Goal: Find specific page/section: Find specific page/section

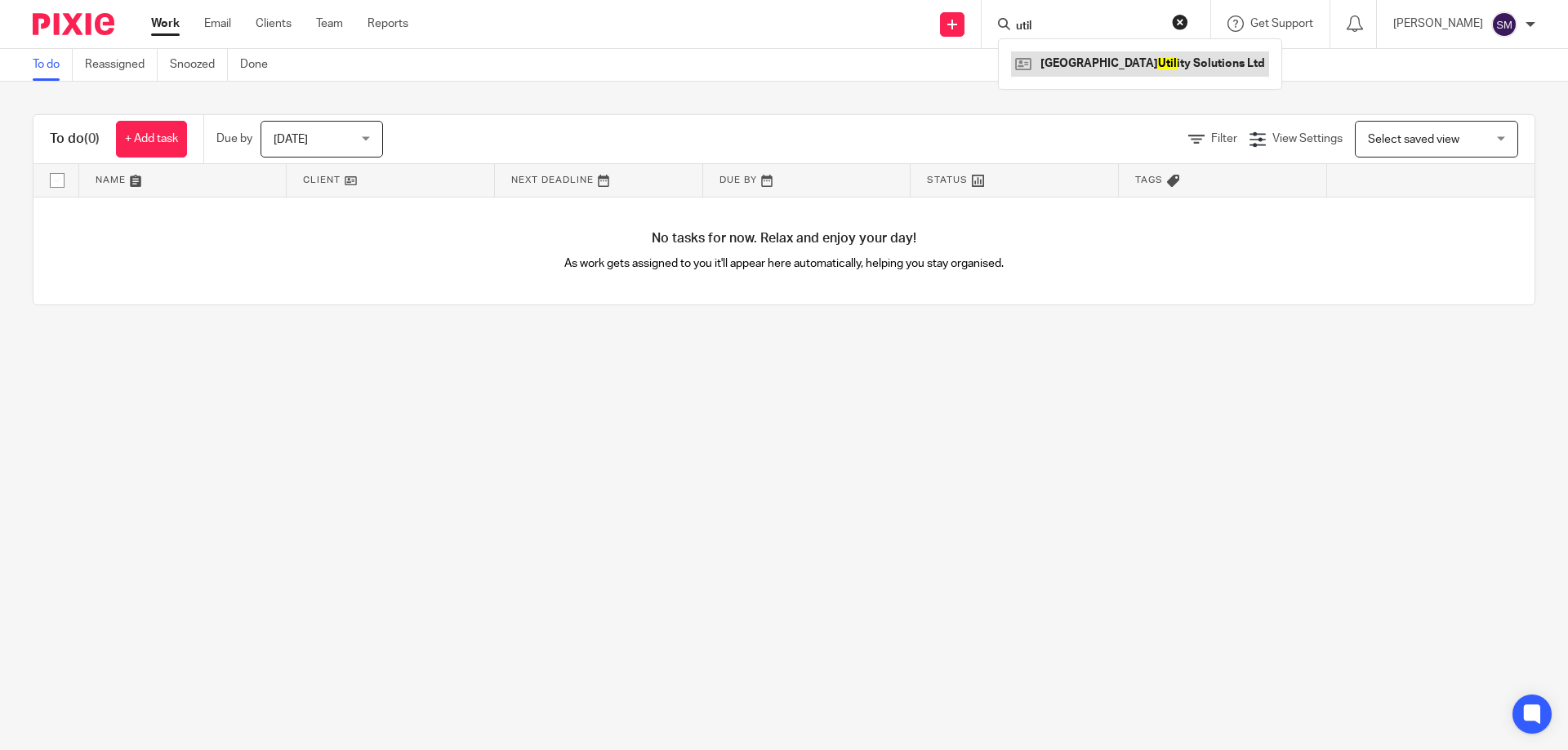
type input "util"
click at [1104, 54] on link at bounding box center [1139, 63] width 258 height 25
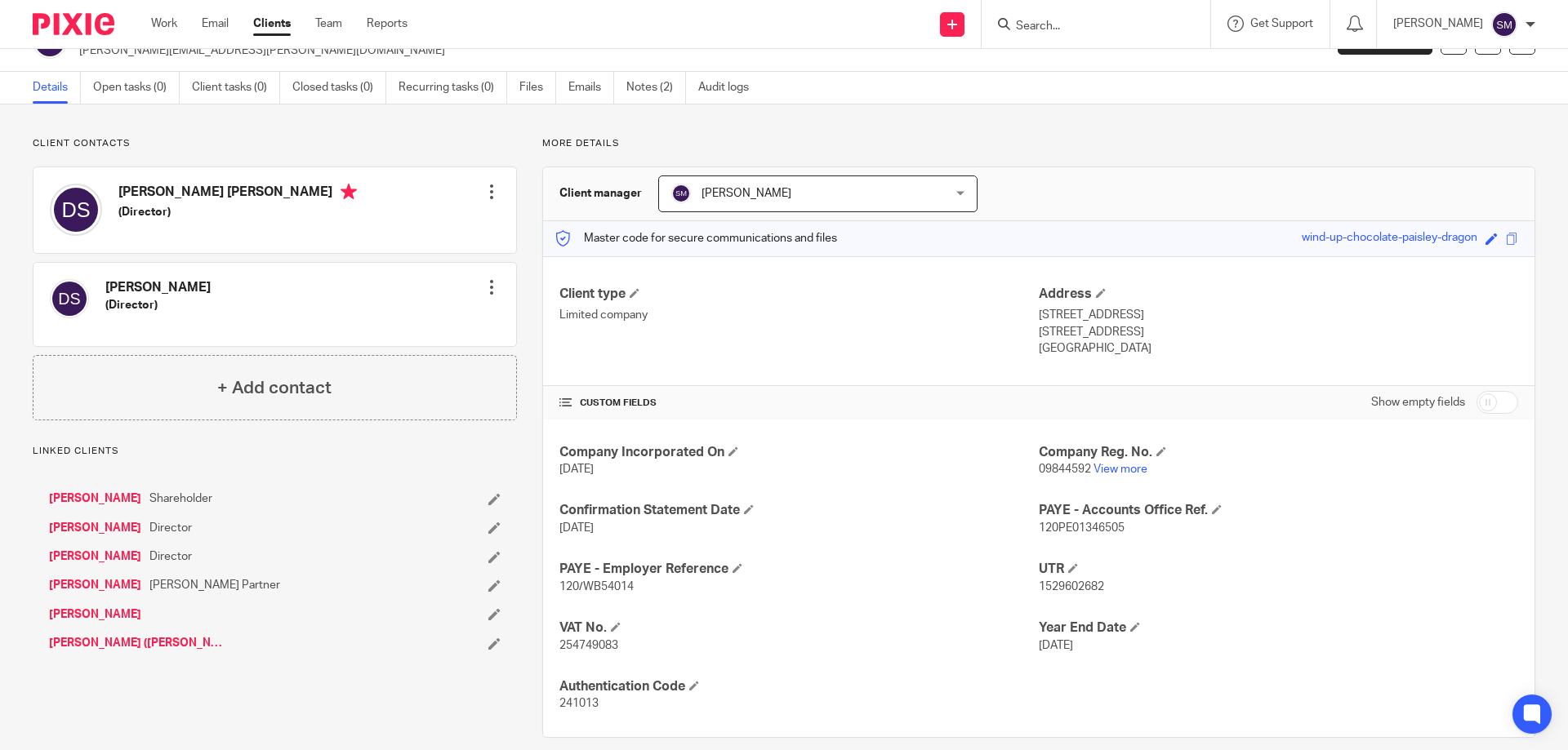
scroll to position [57, 0]
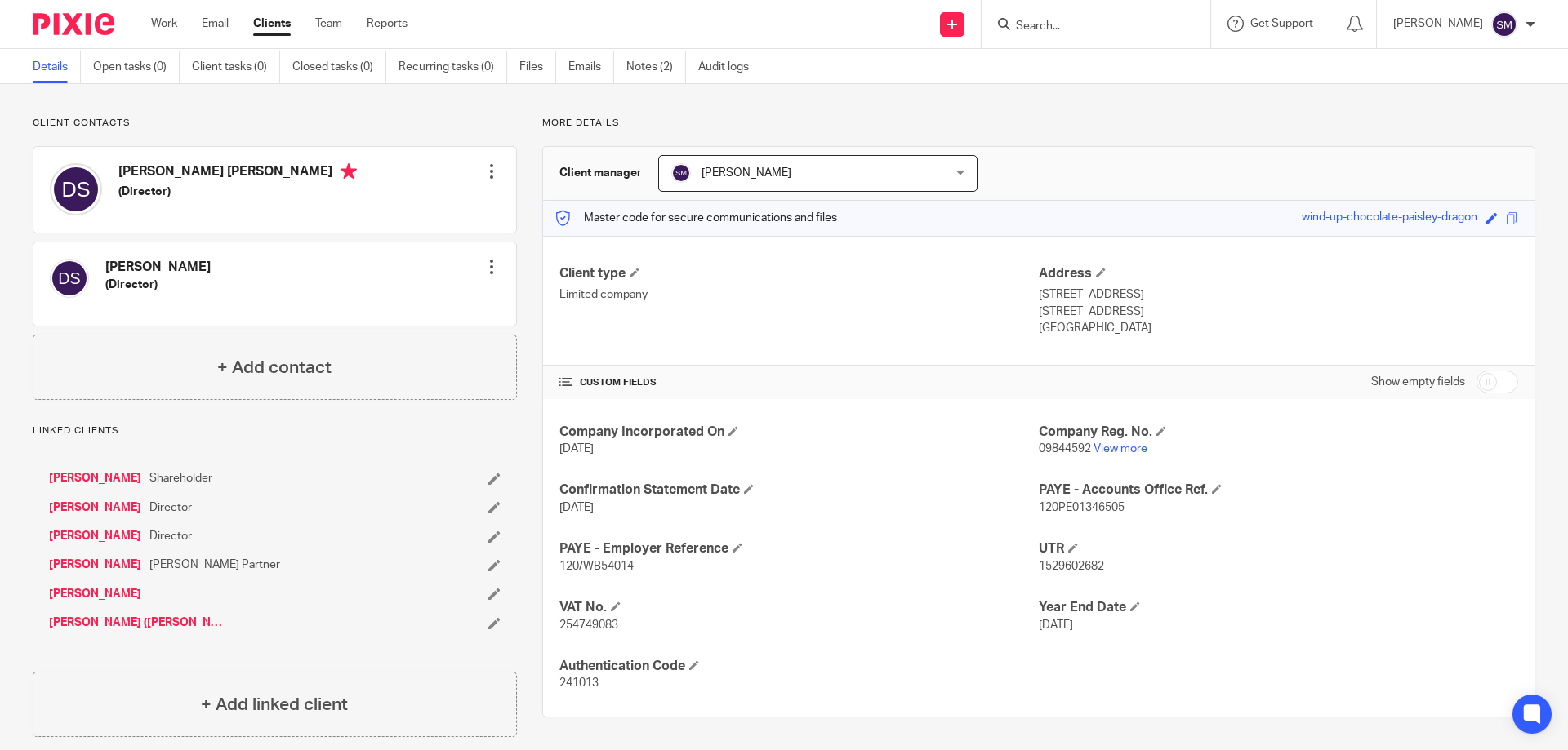
click at [1069, 451] on span "09844592" at bounding box center [1064, 449] width 52 height 12
copy p "09844592"
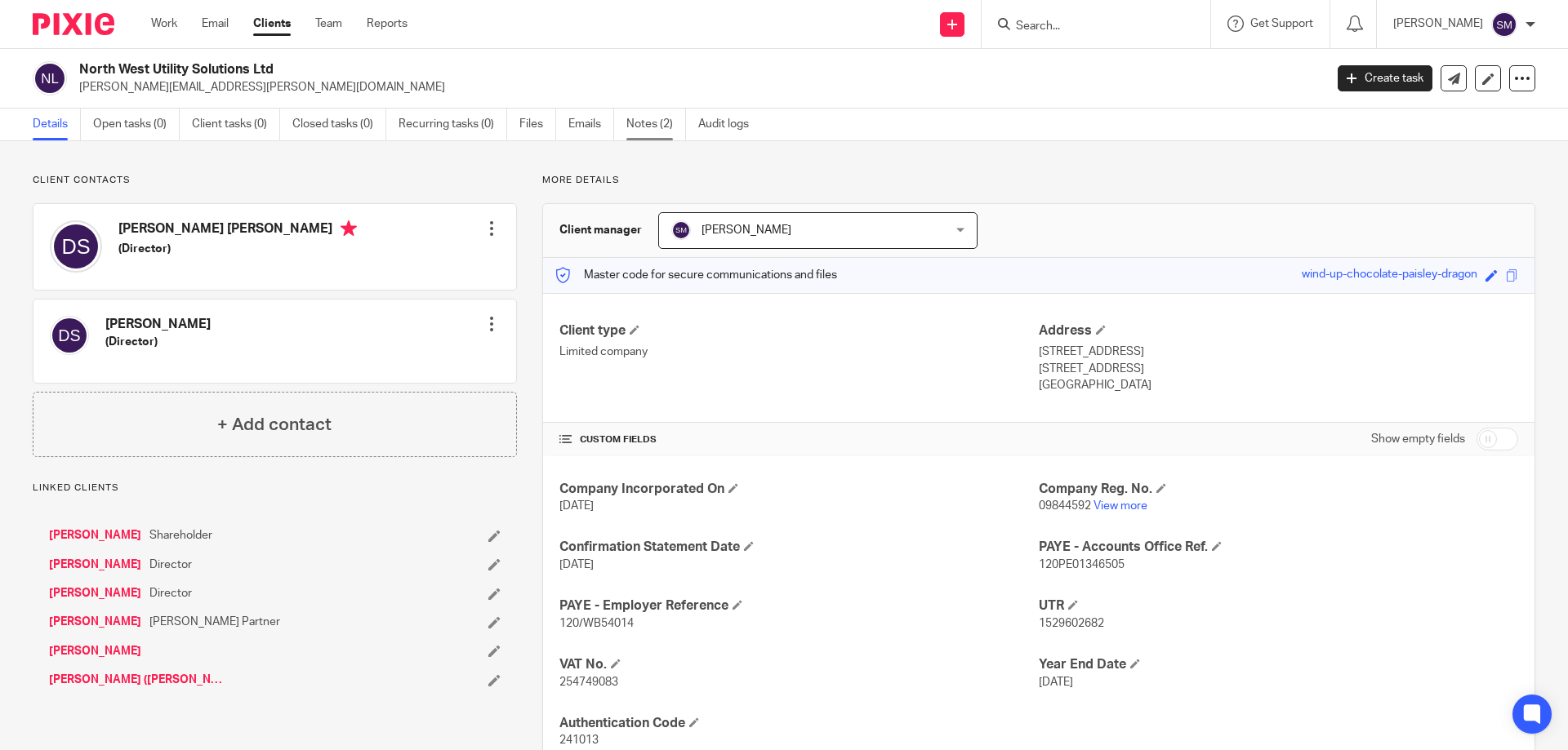
click at [668, 126] on link "Notes (2)" at bounding box center [656, 124] width 59 height 32
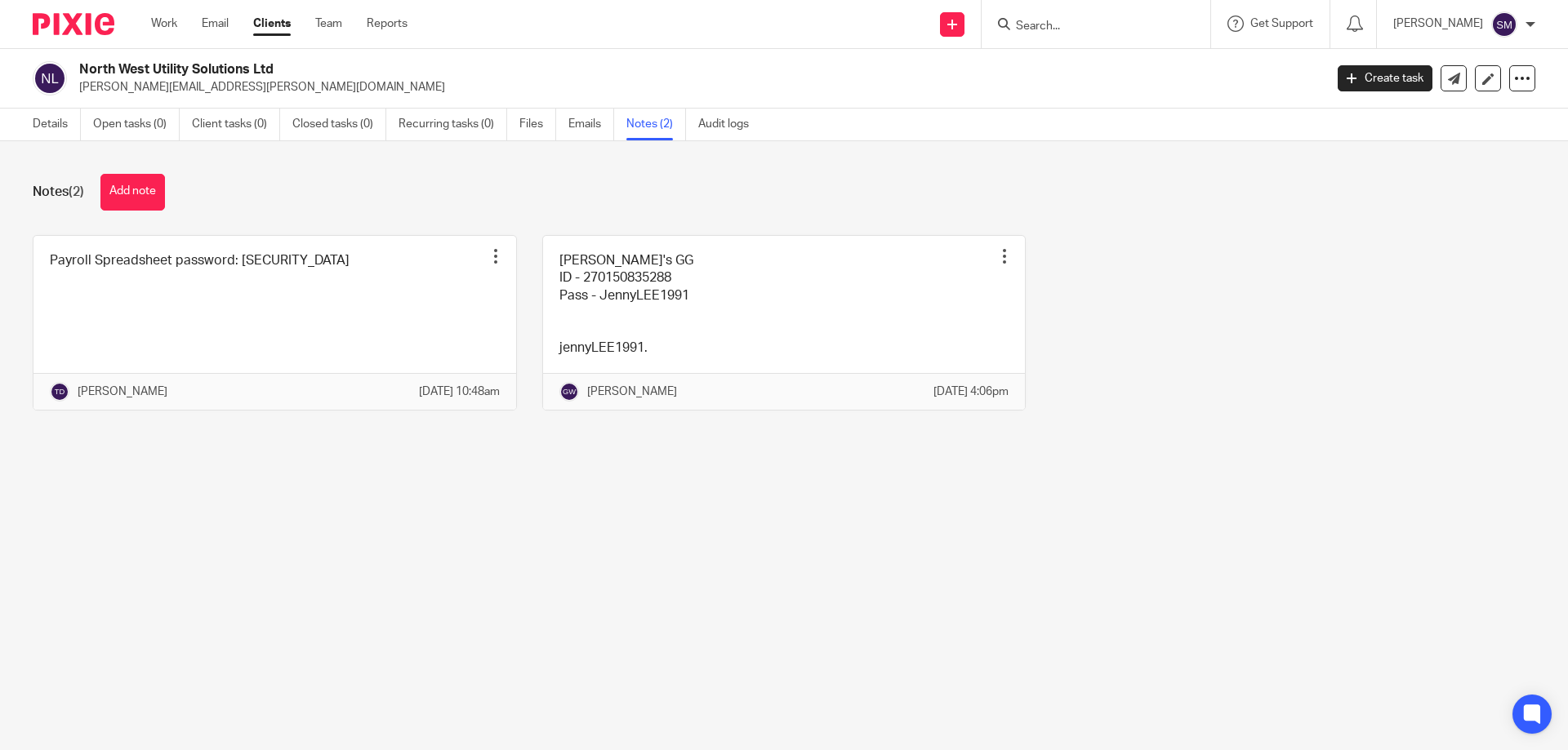
click at [20, 124] on div "Details Open tasks (0) Client tasks (0) Closed tasks (0) Recurring tasks (0) Fi…" at bounding box center [395, 124] width 790 height 32
click at [35, 124] on link "Details" at bounding box center [56, 124] width 48 height 32
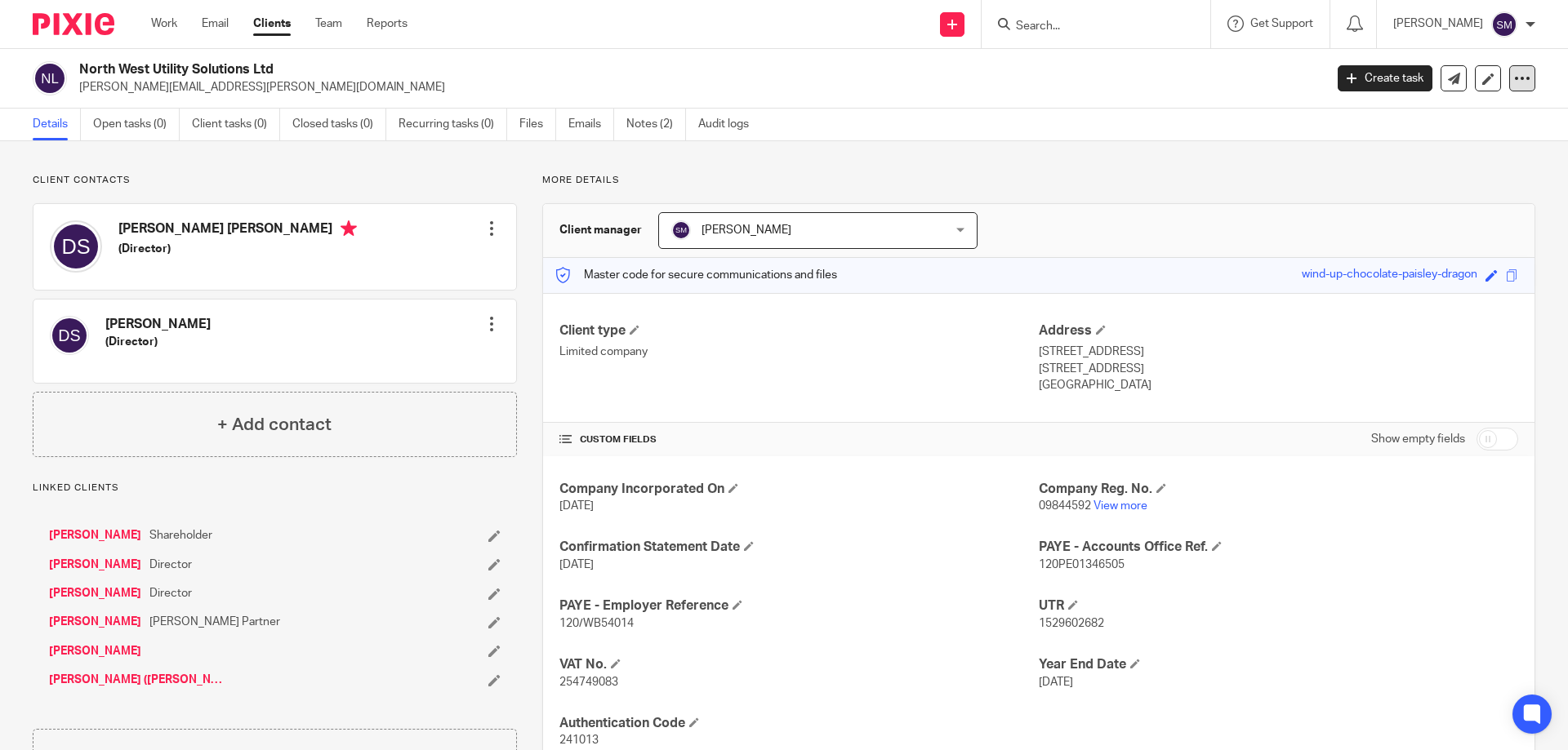
click at [1514, 78] on icon at bounding box center [1522, 78] width 17 height 17
click at [1211, 193] on div "More details Client manager Sam Messitt Sam Messitt Alison Marsh Sam Messitt Sh…" at bounding box center [1025, 484] width 1018 height 621
click at [720, 125] on link "Audit logs" at bounding box center [730, 124] width 63 height 32
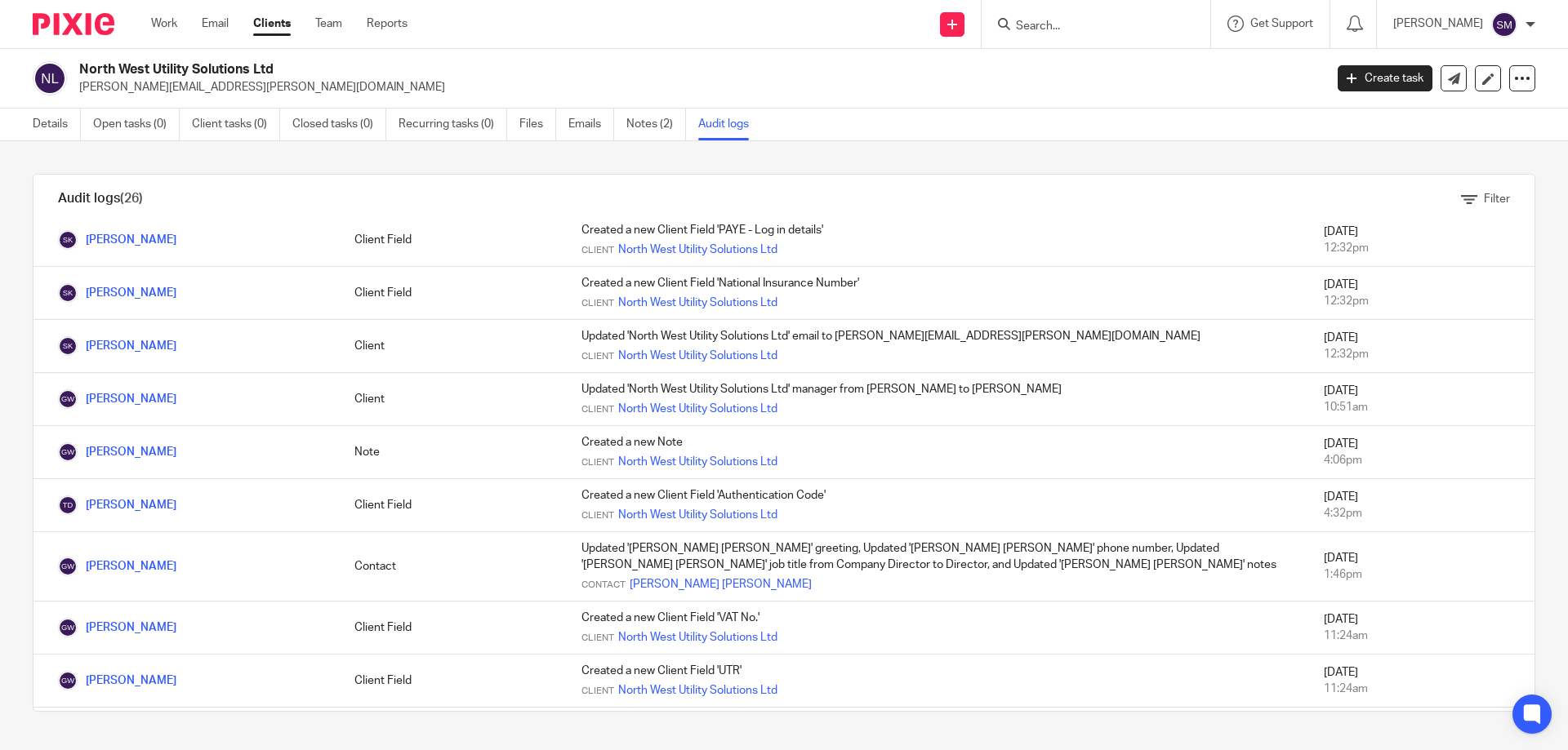
scroll to position [489, 0]
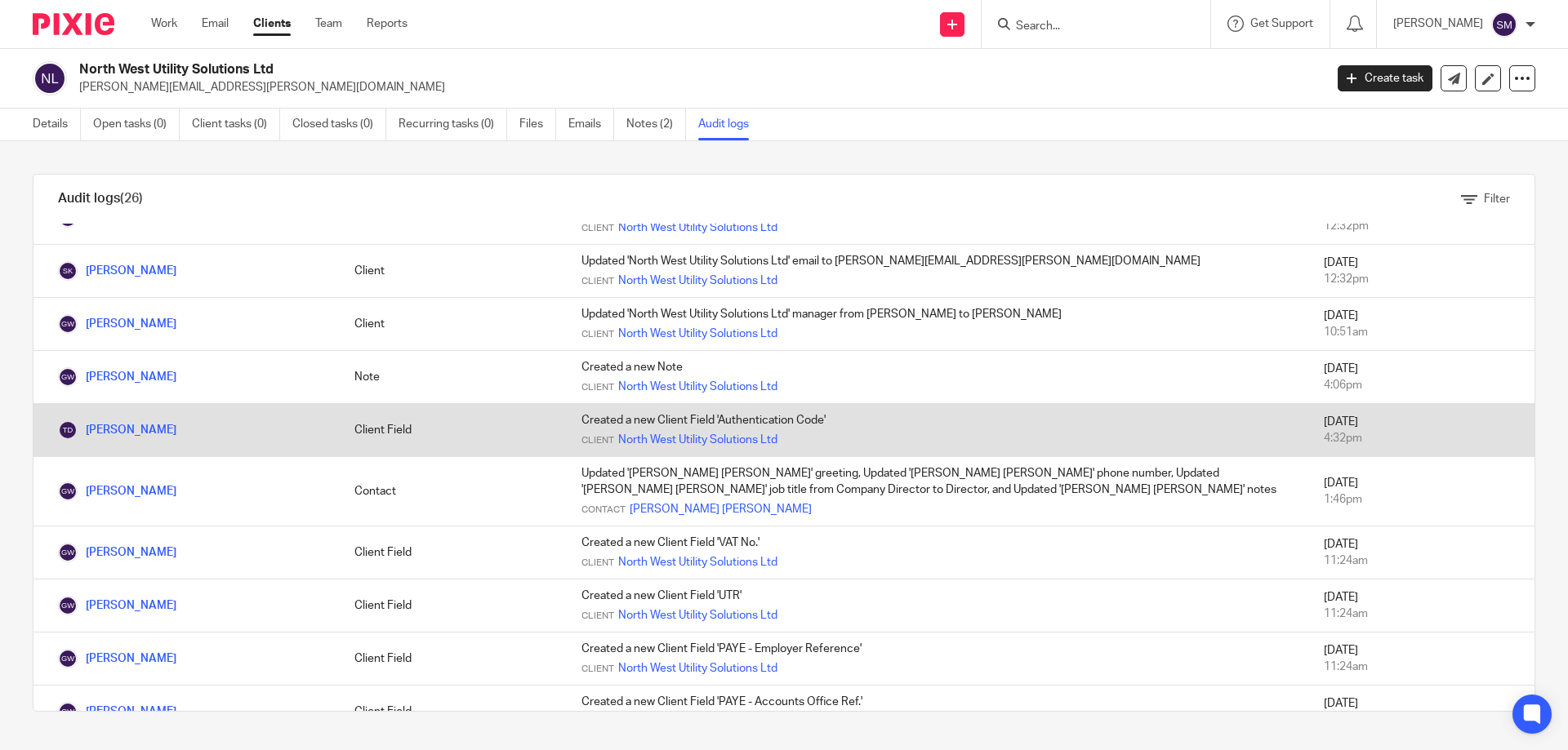
click at [520, 426] on td "Client Field" at bounding box center [451, 430] width 227 height 53
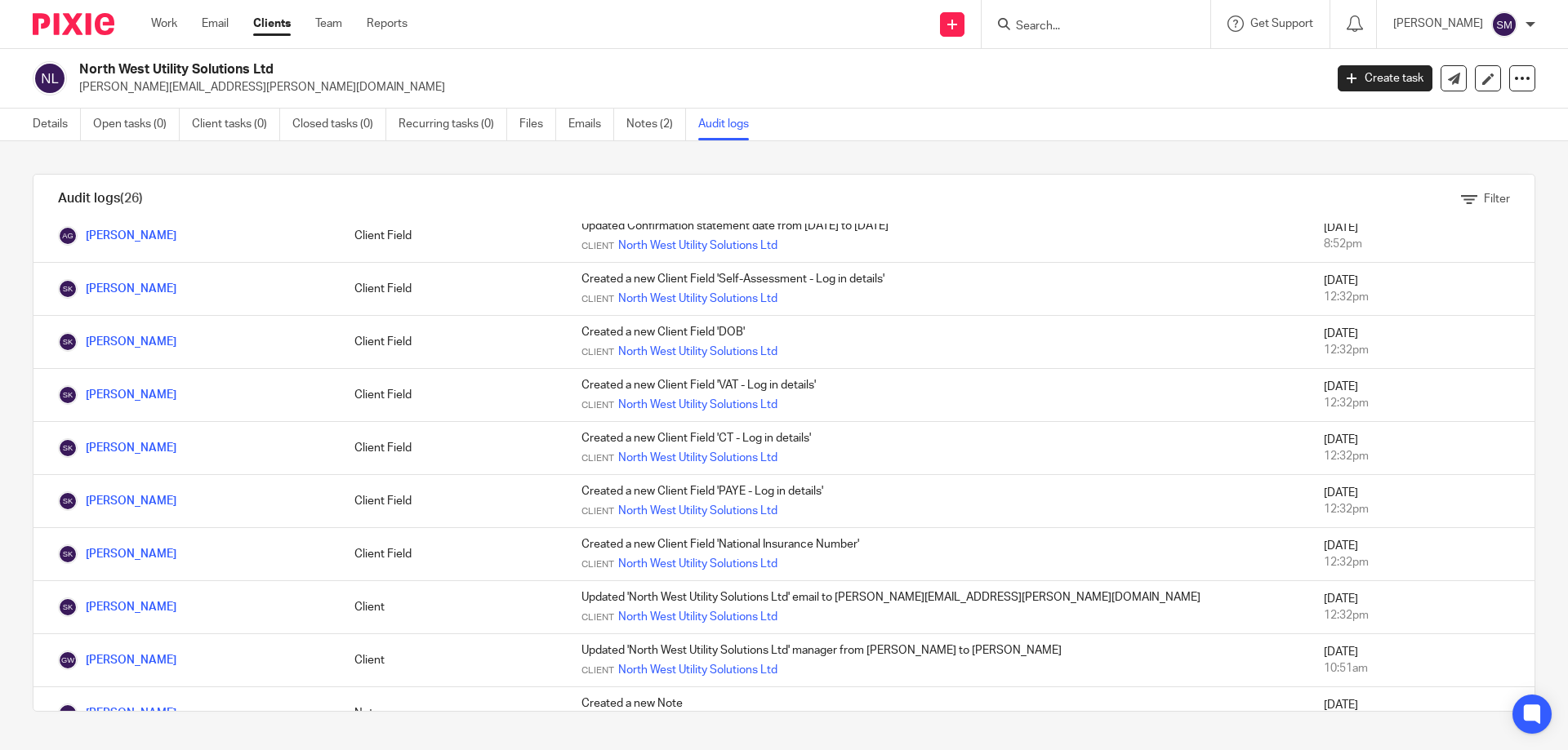
scroll to position [0, 0]
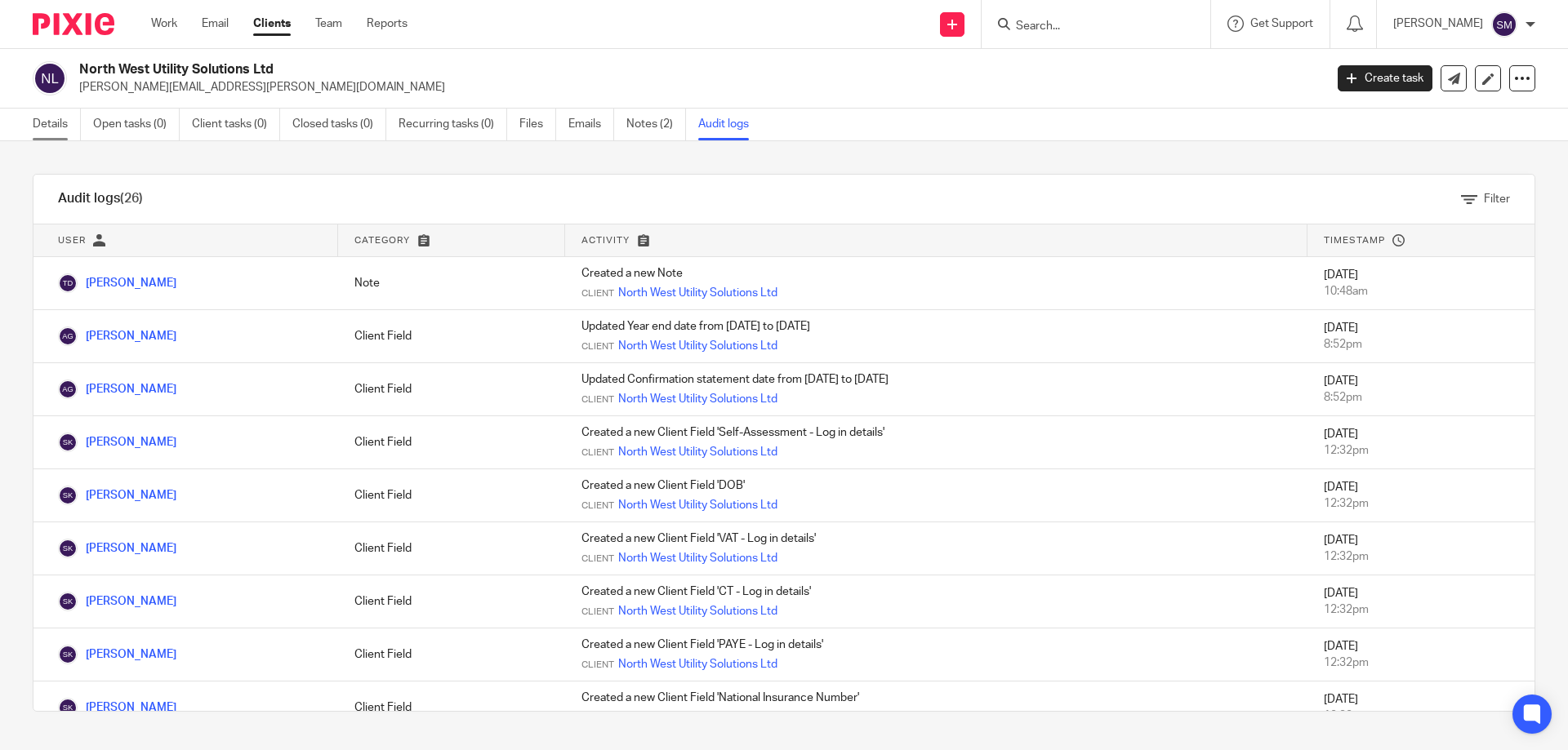
click at [54, 126] on link "Details" at bounding box center [56, 124] width 48 height 32
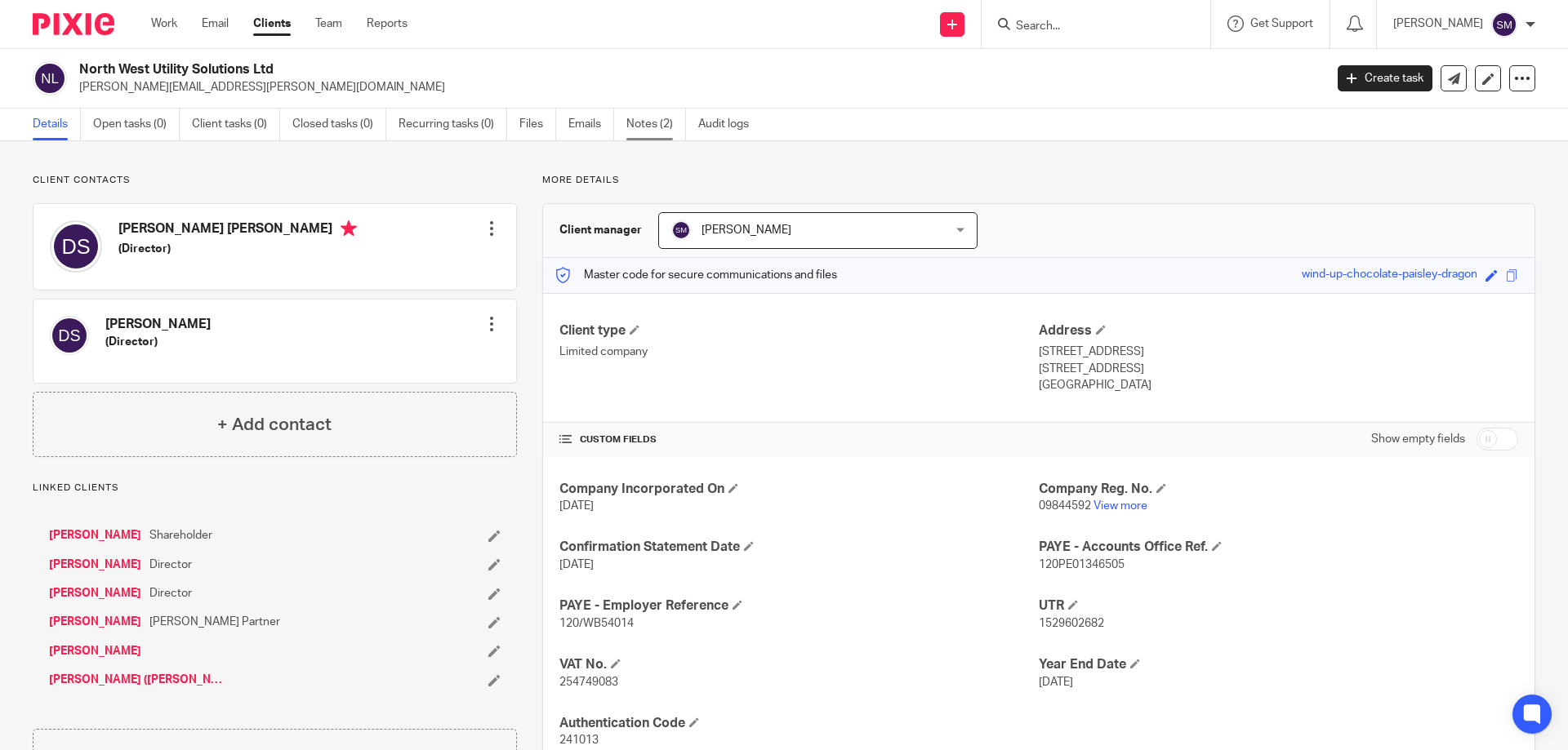
click at [628, 124] on link "Notes (2)" at bounding box center [656, 124] width 59 height 32
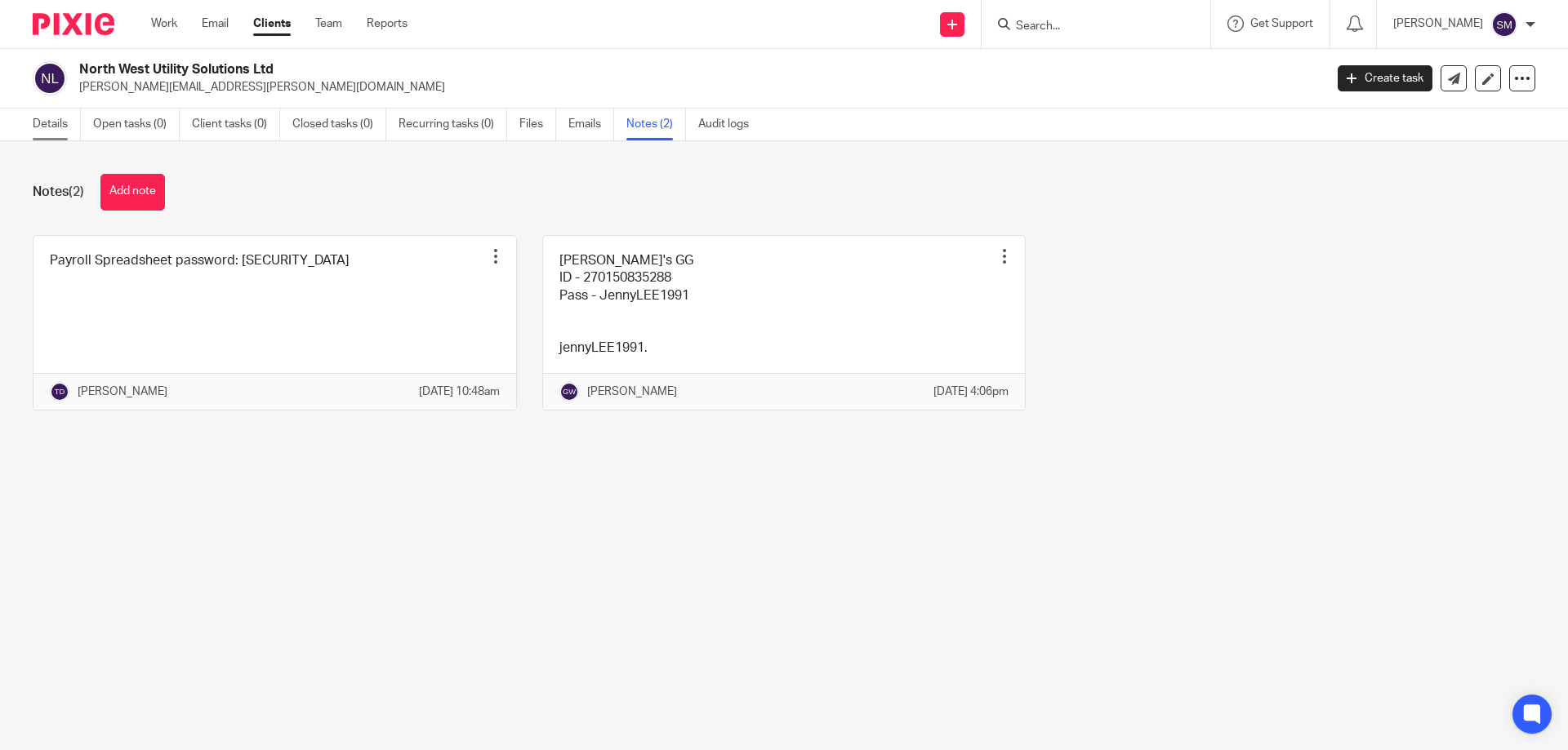
click at [48, 112] on link "Details" at bounding box center [56, 124] width 48 height 32
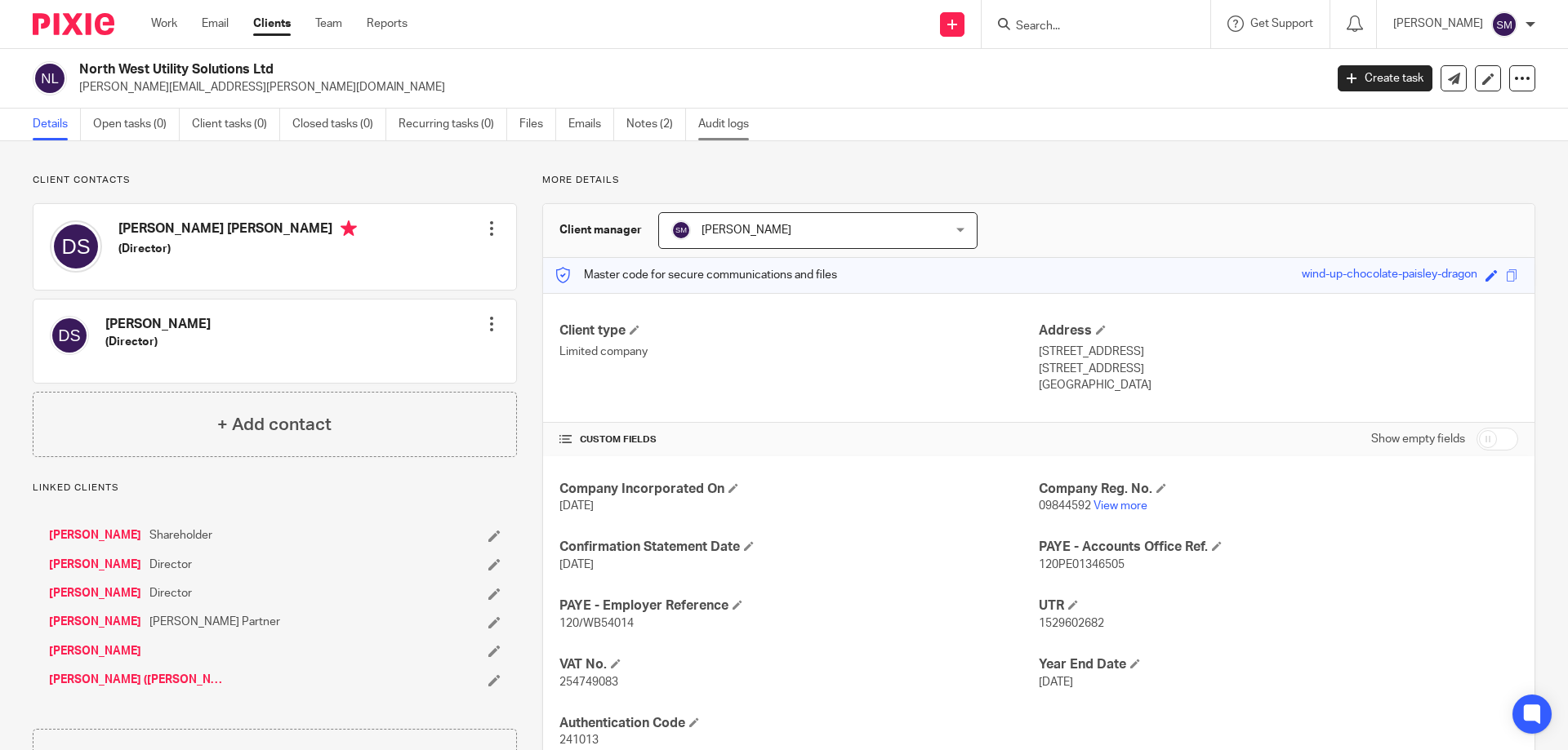
click at [733, 121] on link "Audit logs" at bounding box center [730, 124] width 63 height 32
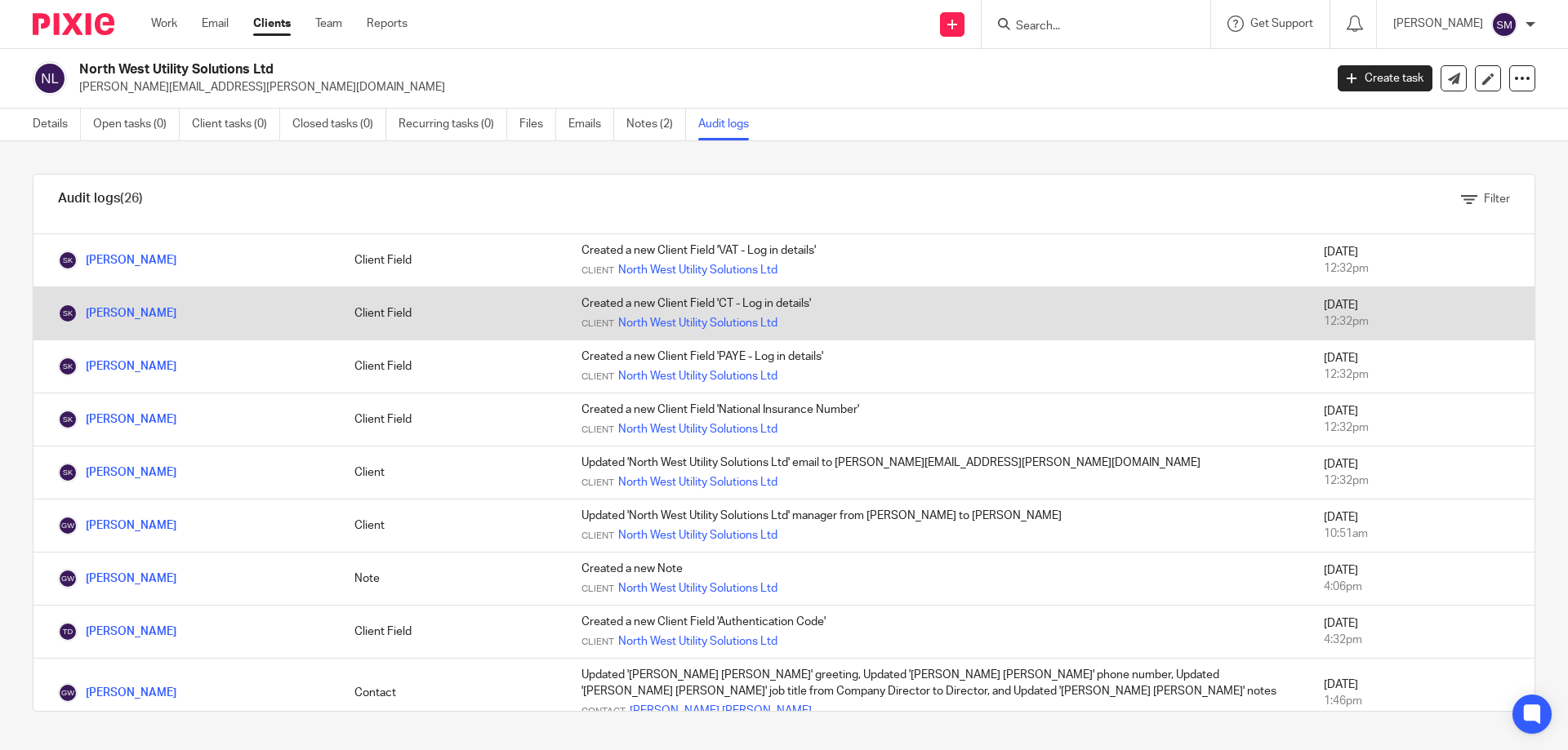
scroll to position [327, 0]
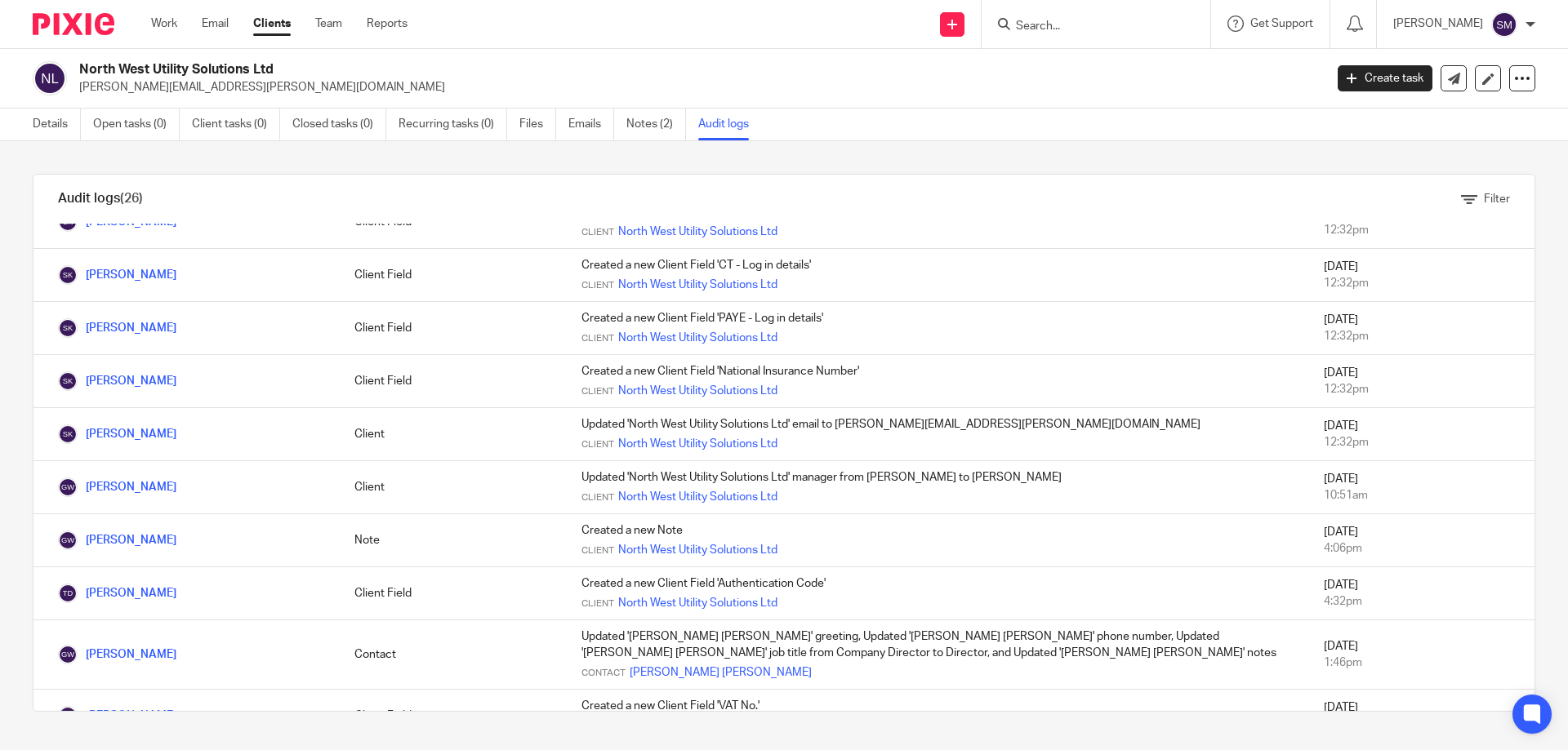
click at [1098, 31] on input "Search" at bounding box center [1087, 27] width 147 height 15
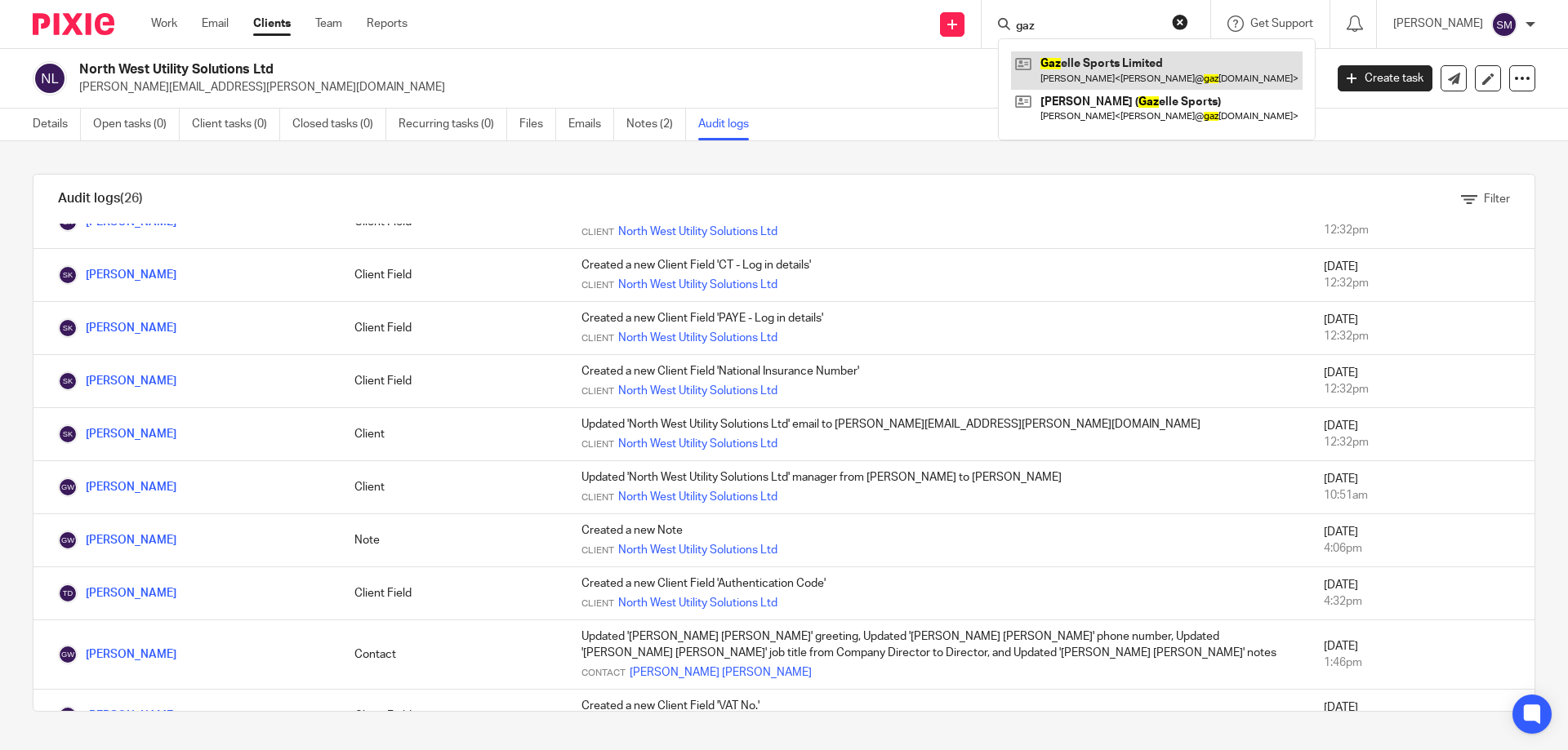
type input "gaz"
click at [1114, 57] on link at bounding box center [1156, 70] width 291 height 38
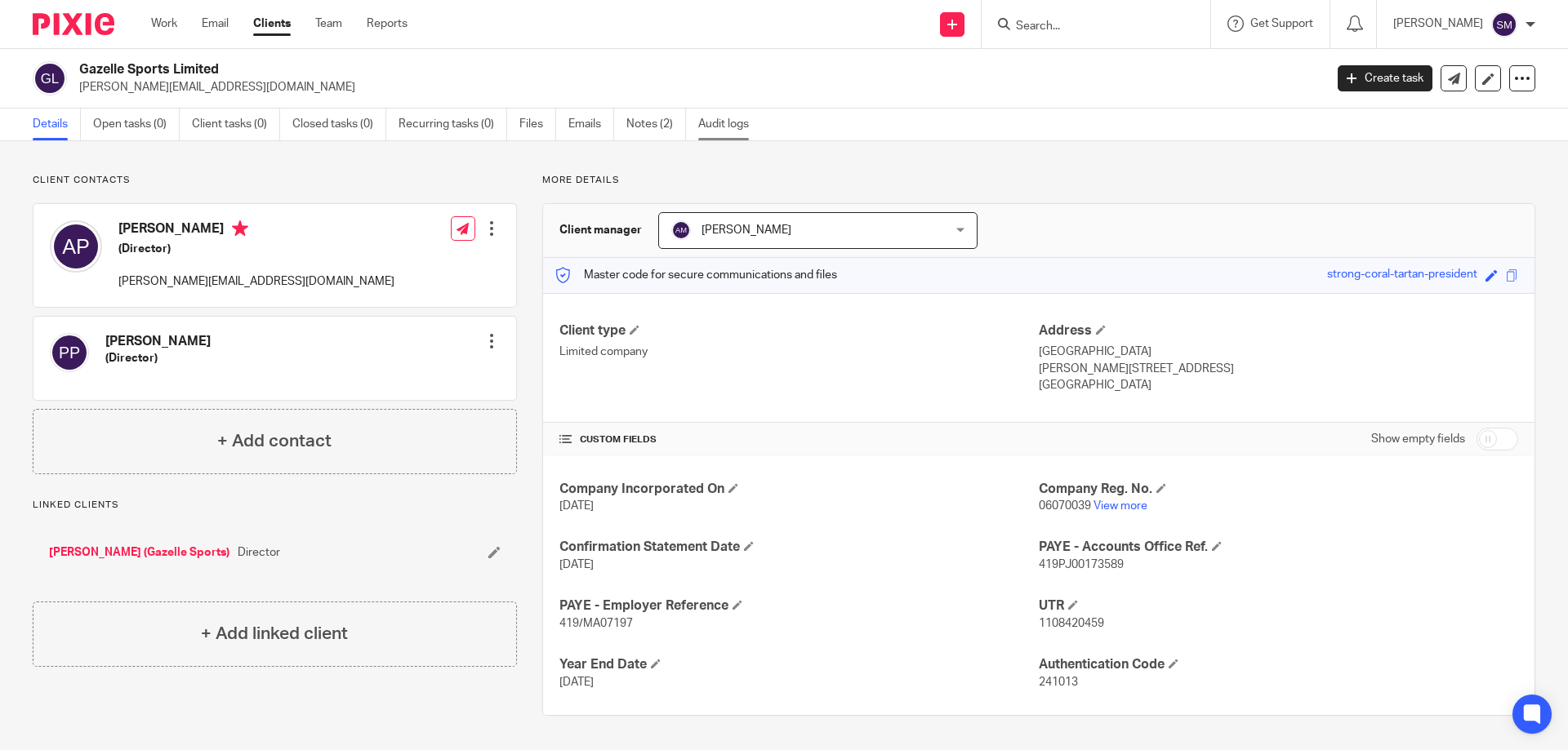
click at [725, 123] on link "Audit logs" at bounding box center [730, 124] width 63 height 32
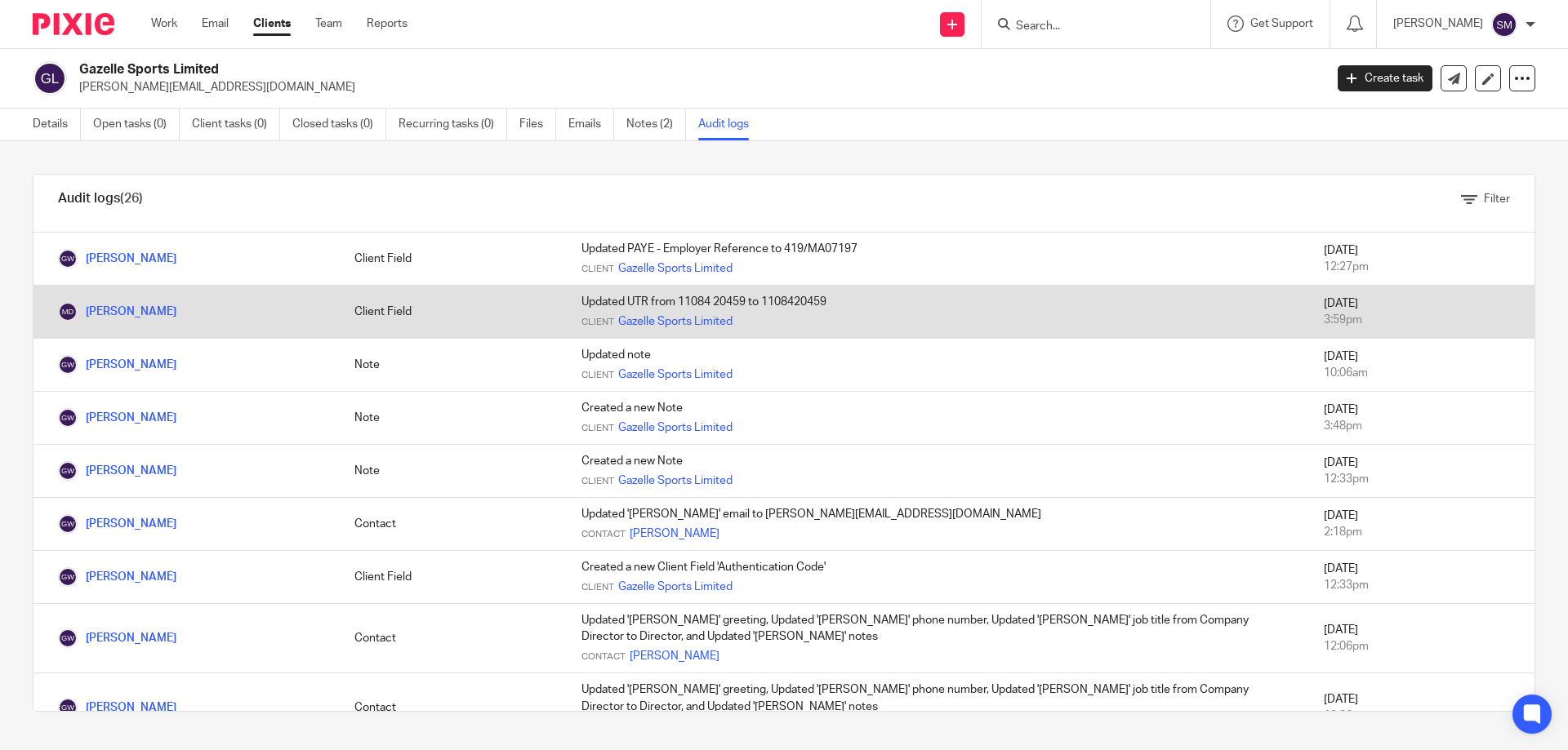
scroll to position [327, 0]
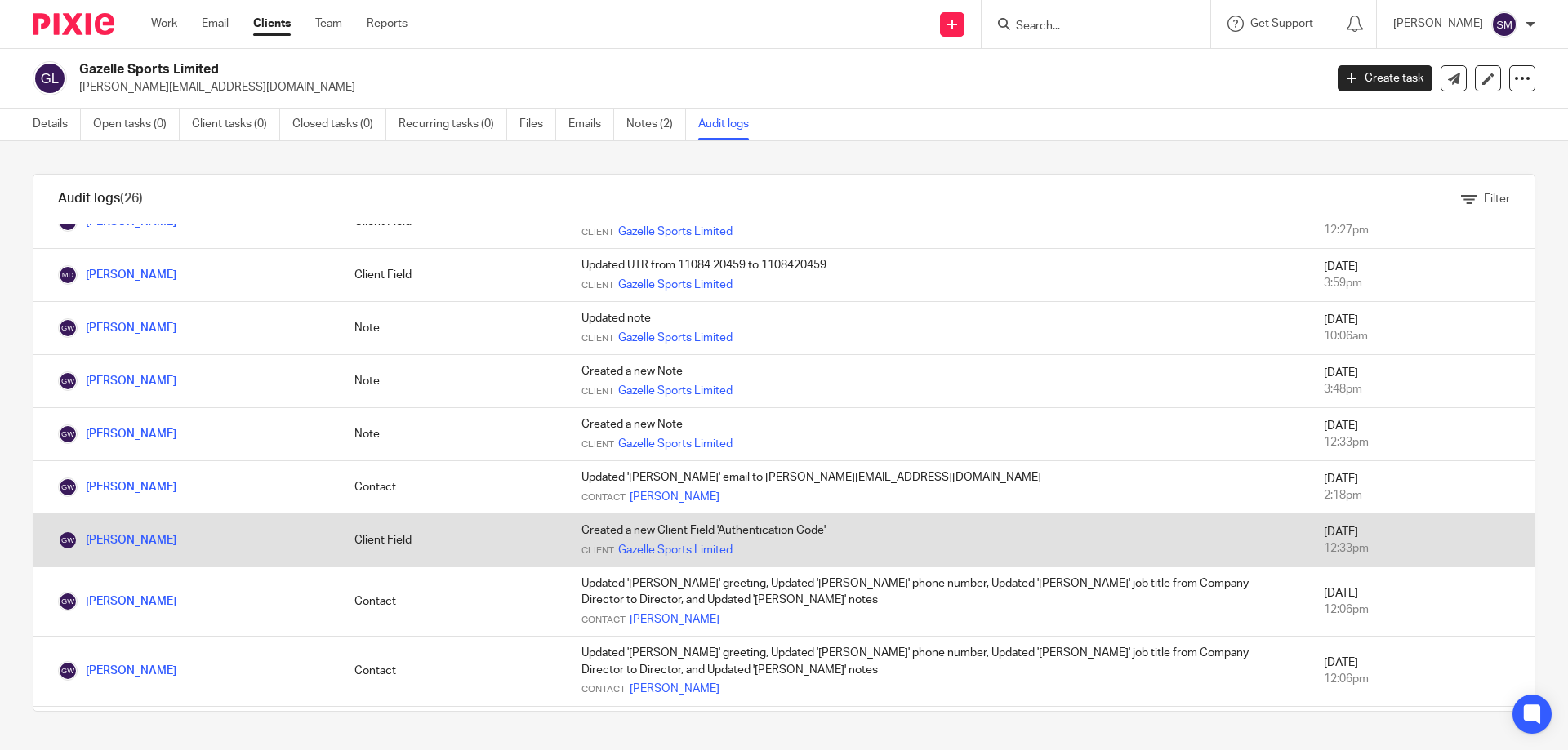
click at [823, 547] on div "Client Gazelle Sports Limited" at bounding box center [936, 550] width 710 height 17
click at [659, 550] on link "Gazelle Sports Limited" at bounding box center [675, 550] width 115 height 17
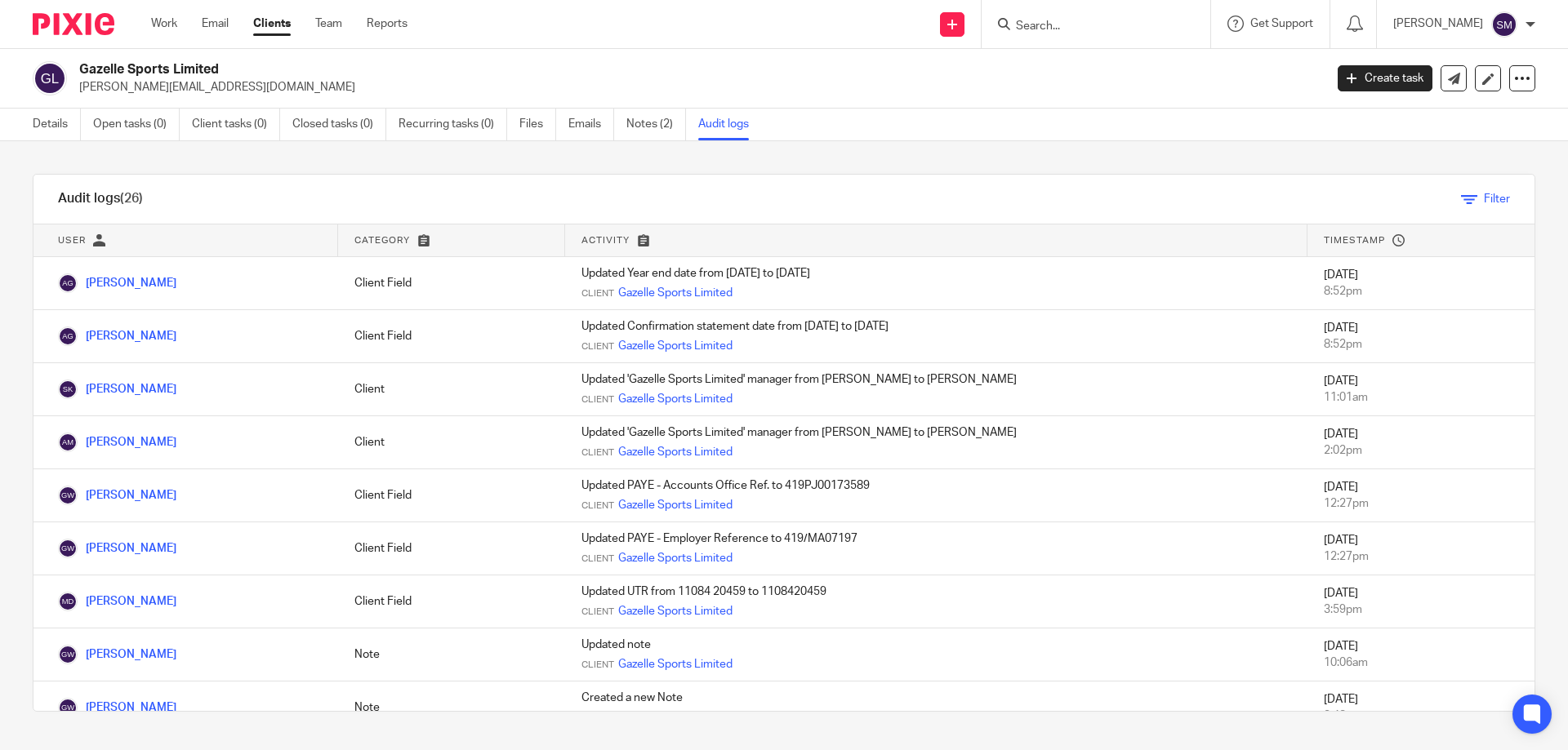
click at [1461, 195] on link "Filter" at bounding box center [1486, 199] width 49 height 12
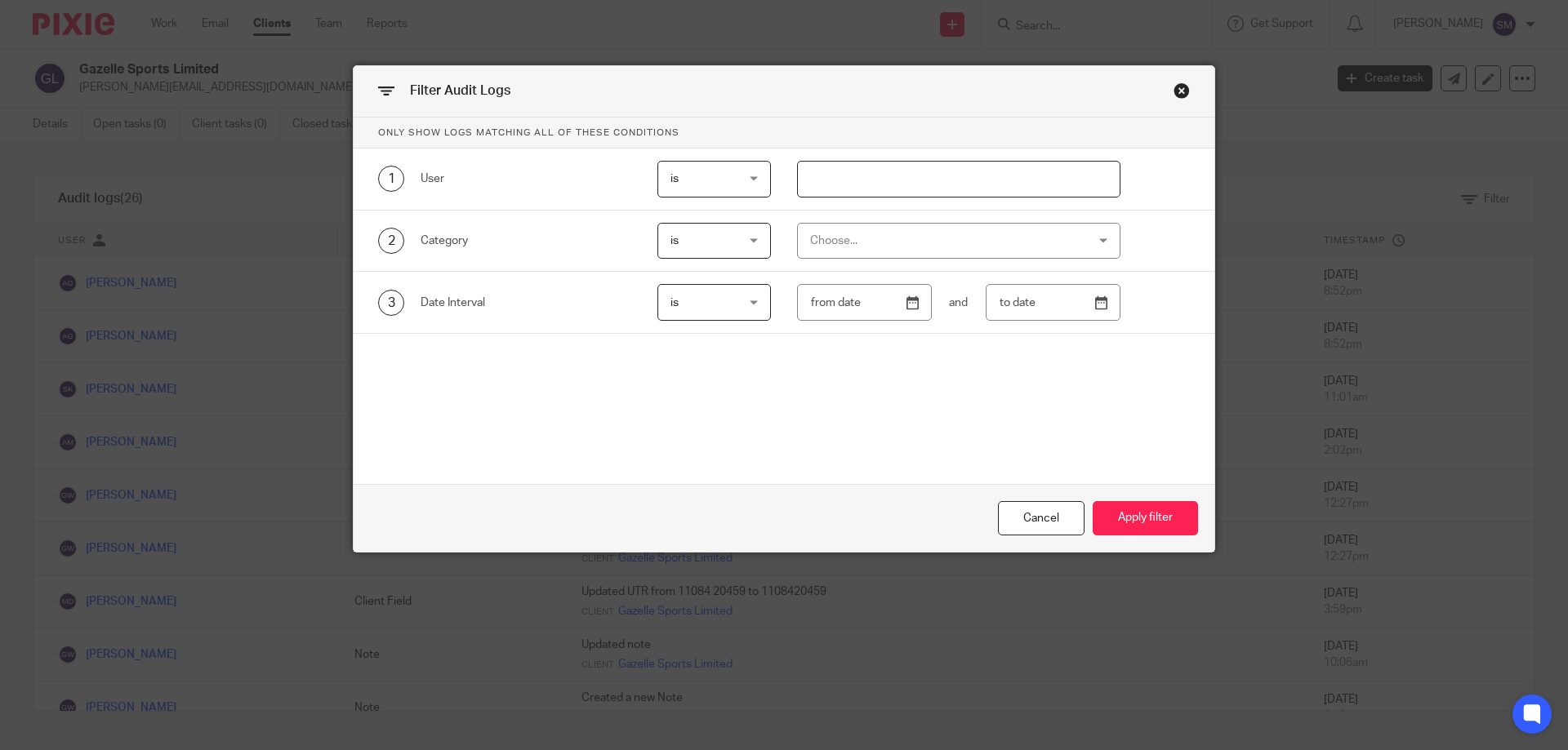
click at [1173, 98] on div "Close this dialog window" at bounding box center [1181, 91] width 17 height 17
